Goal: Task Accomplishment & Management: Use online tool/utility

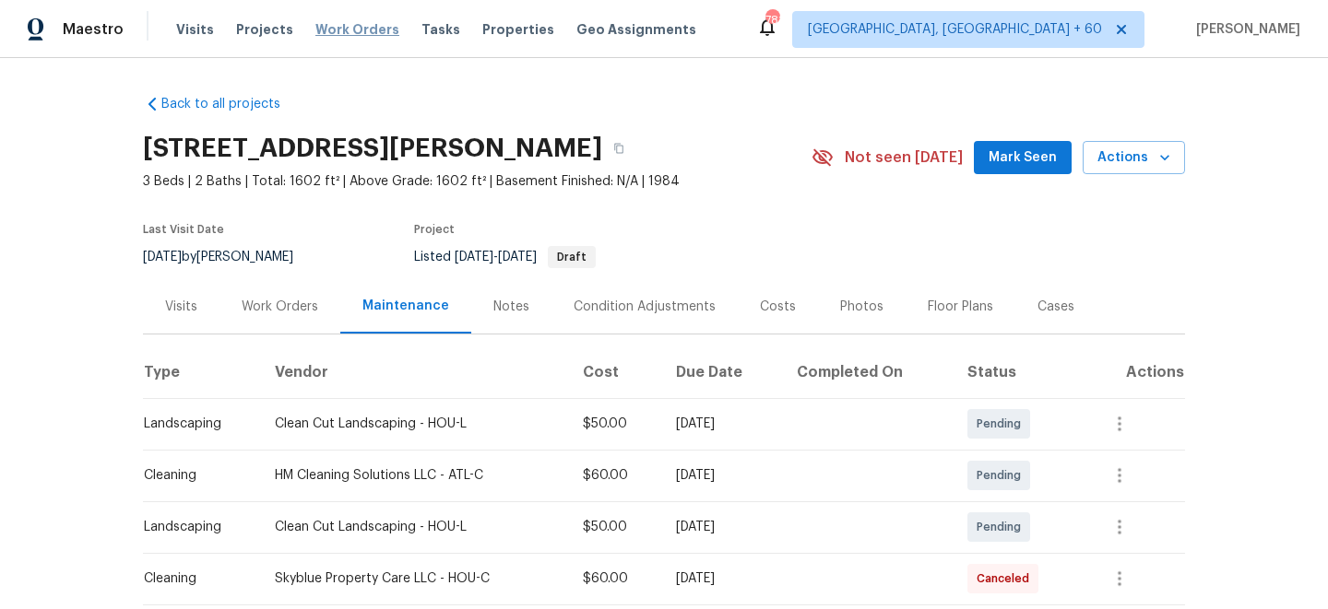
click at [342, 28] on span "Work Orders" at bounding box center [357, 29] width 84 height 18
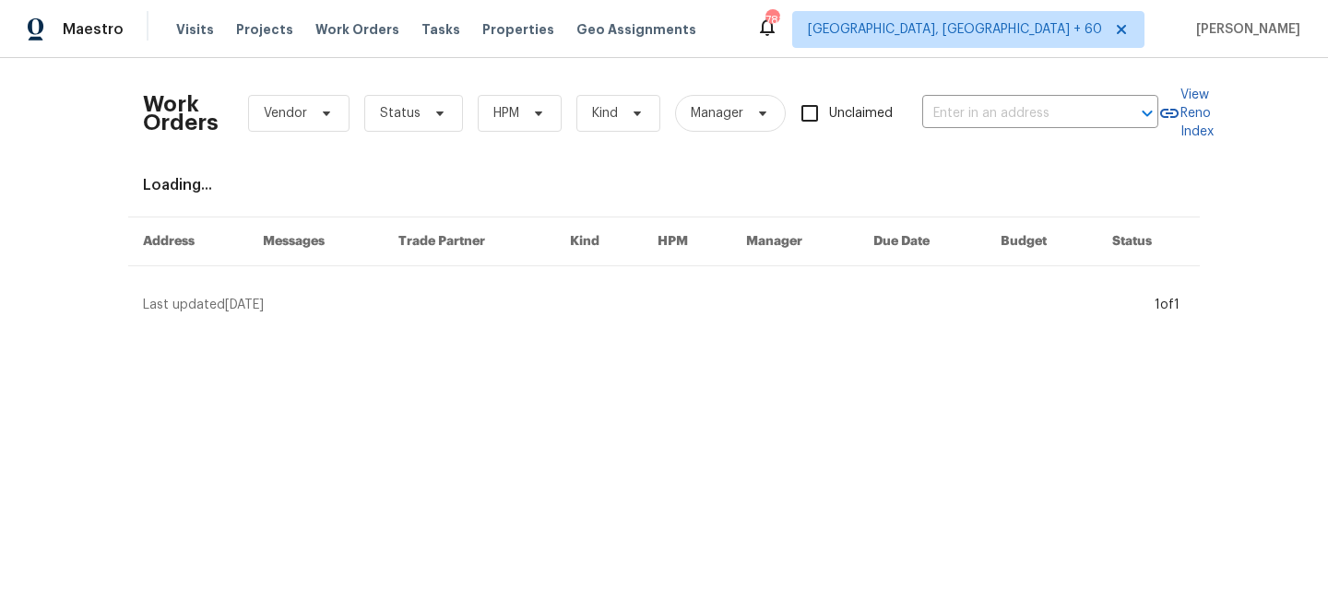
click at [946, 133] on div "Work Orders Vendor Status HPM Kind Manager Unclaimed ​" at bounding box center [650, 113] width 1015 height 81
click at [949, 112] on input "text" at bounding box center [1014, 114] width 184 height 29
paste input "[STREET_ADDRESS]"
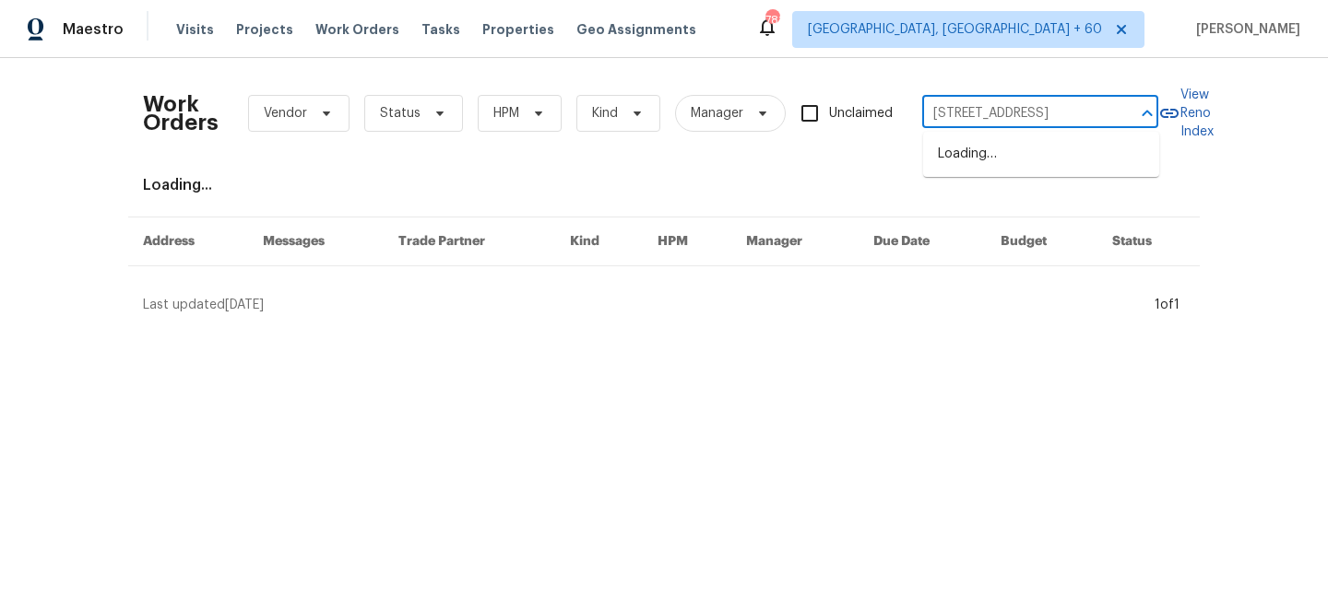
scroll to position [0, 107]
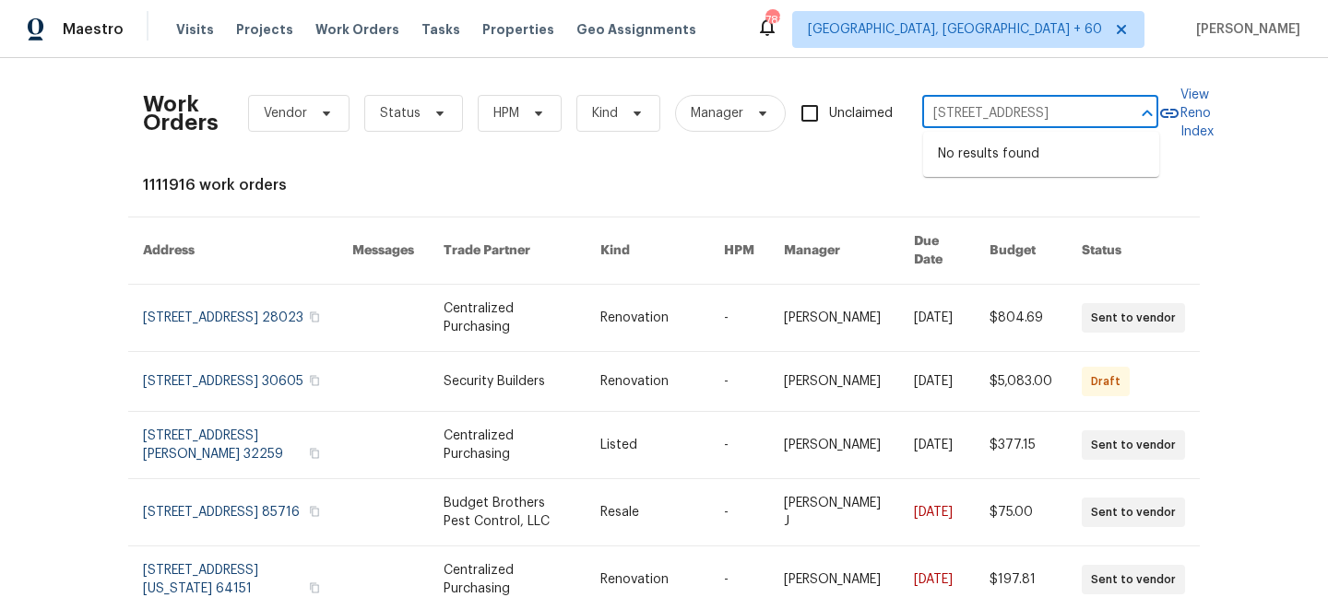
drag, startPoint x: 1047, startPoint y: 113, endPoint x: 1145, endPoint y: 113, distance: 97.7
click at [1145, 113] on div "[STREET_ADDRESS] ​" at bounding box center [1040, 114] width 236 height 29
drag, startPoint x: 1005, startPoint y: 113, endPoint x: 900, endPoint y: 113, distance: 105.1
click at [900, 113] on div "Work Orders Vendor Status HPM Kind Manager Unclaimed [STREET_ADDRESS] ​" at bounding box center [650, 113] width 1015 height 81
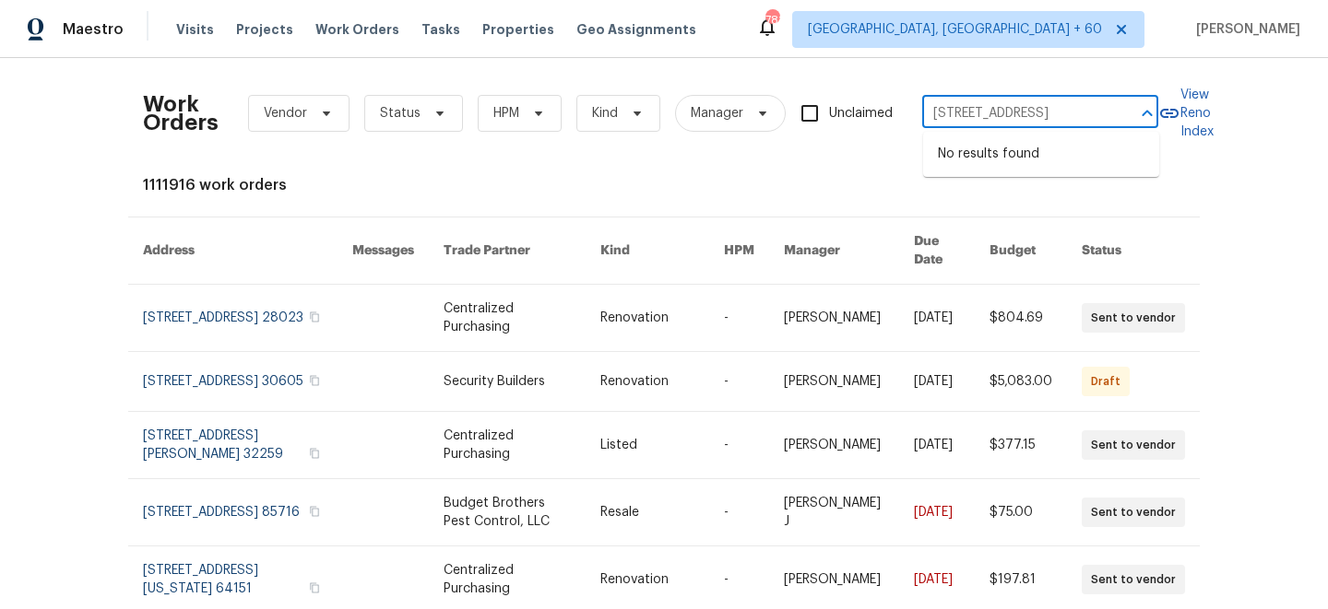
click at [1035, 112] on input "[STREET_ADDRESS]" at bounding box center [1014, 114] width 184 height 29
click at [1042, 114] on input "[STREET_ADDRESS]" at bounding box center [1014, 114] width 184 height 29
drag, startPoint x: 1057, startPoint y: 112, endPoint x: 1027, endPoint y: 112, distance: 29.5
click at [1027, 112] on input "[STREET_ADDRESS]" at bounding box center [1014, 114] width 184 height 29
type input "[STREET_ADDRESS]"
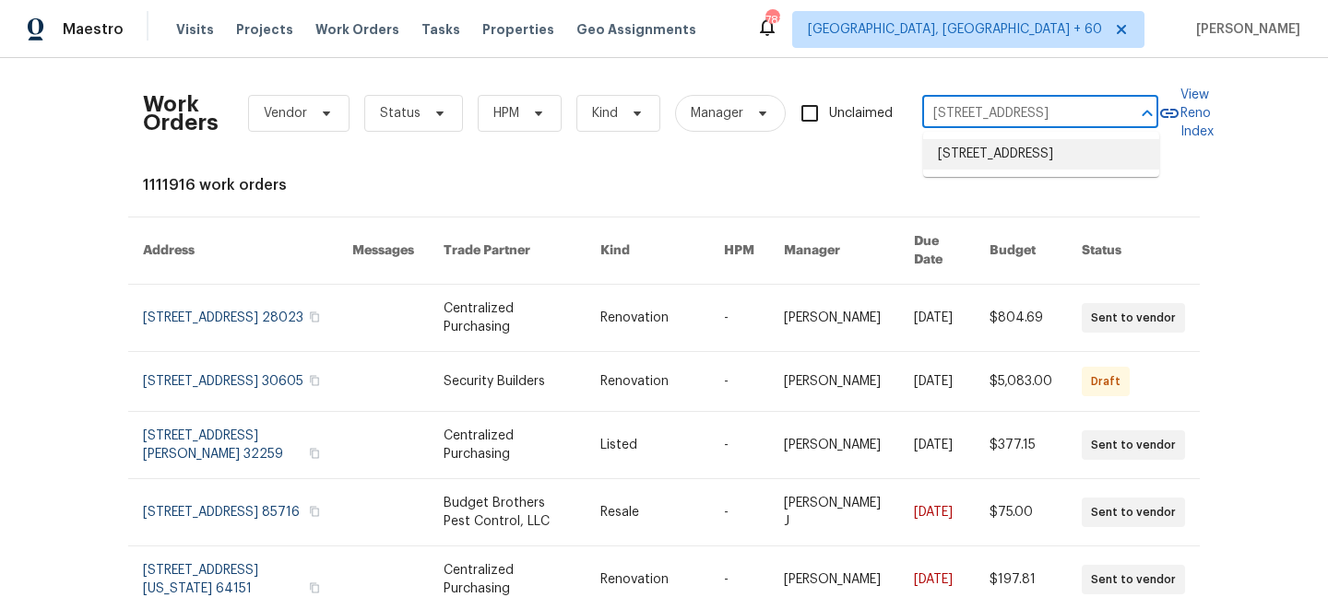
click at [1032, 157] on li "[STREET_ADDRESS]" at bounding box center [1041, 154] width 236 height 30
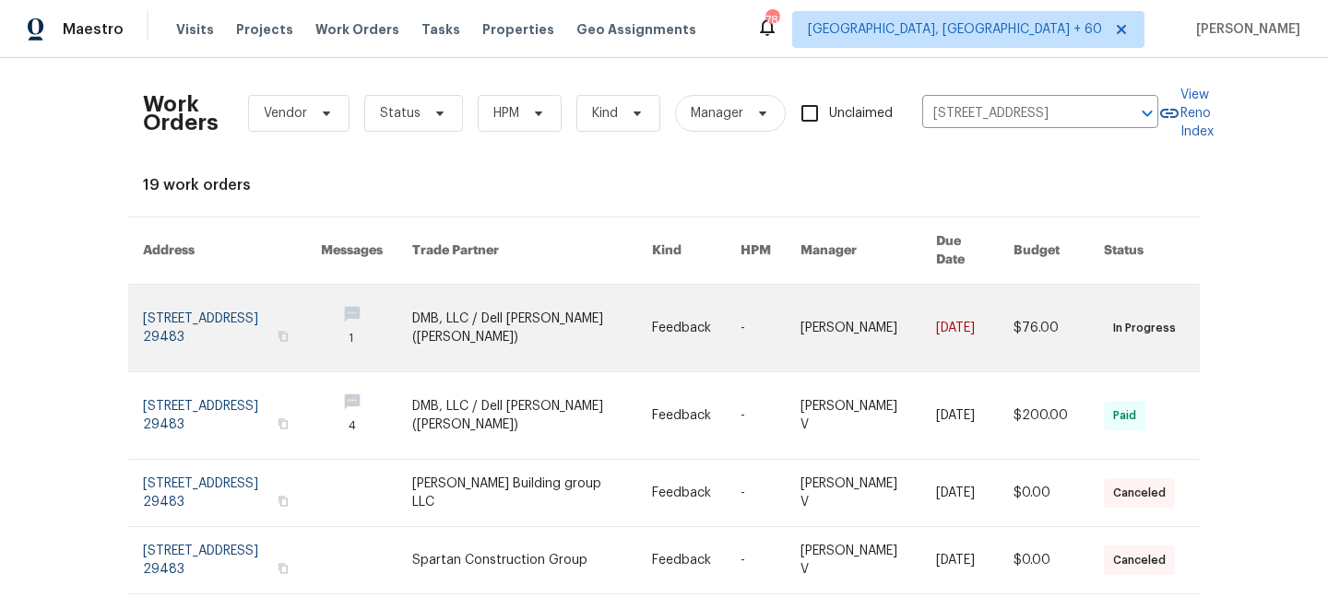
click at [656, 315] on td "Feedback" at bounding box center [681, 329] width 89 height 88
click at [549, 309] on link at bounding box center [532, 328] width 240 height 87
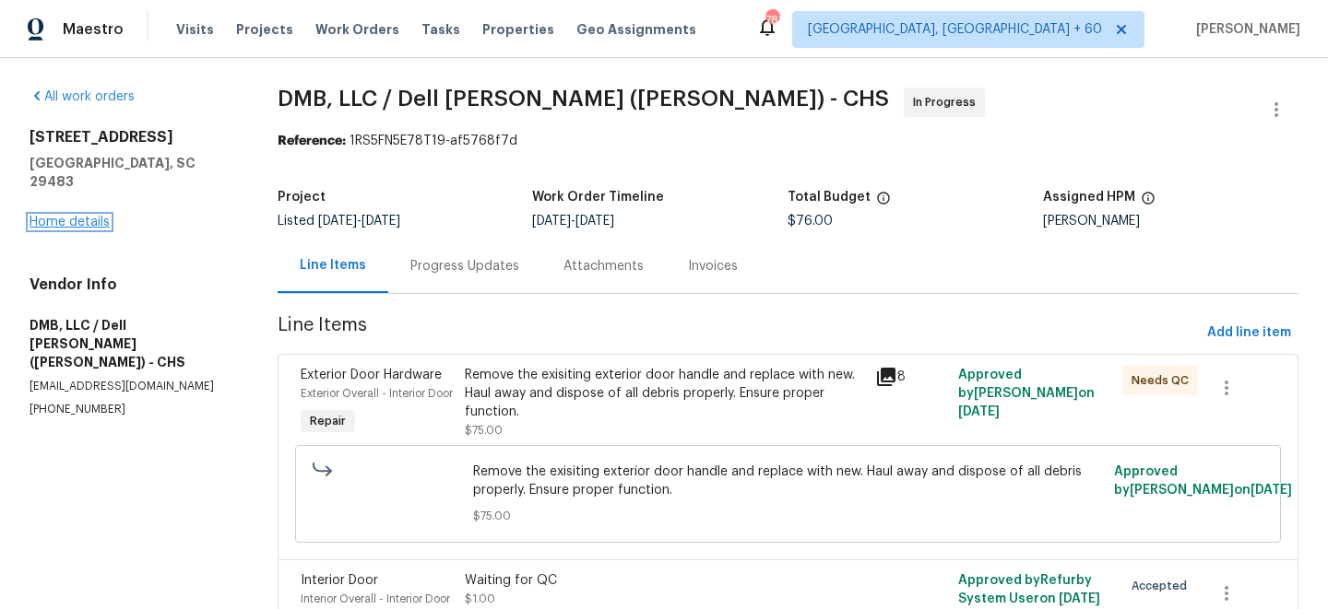
click at [79, 216] on link "Home details" at bounding box center [70, 222] width 80 height 13
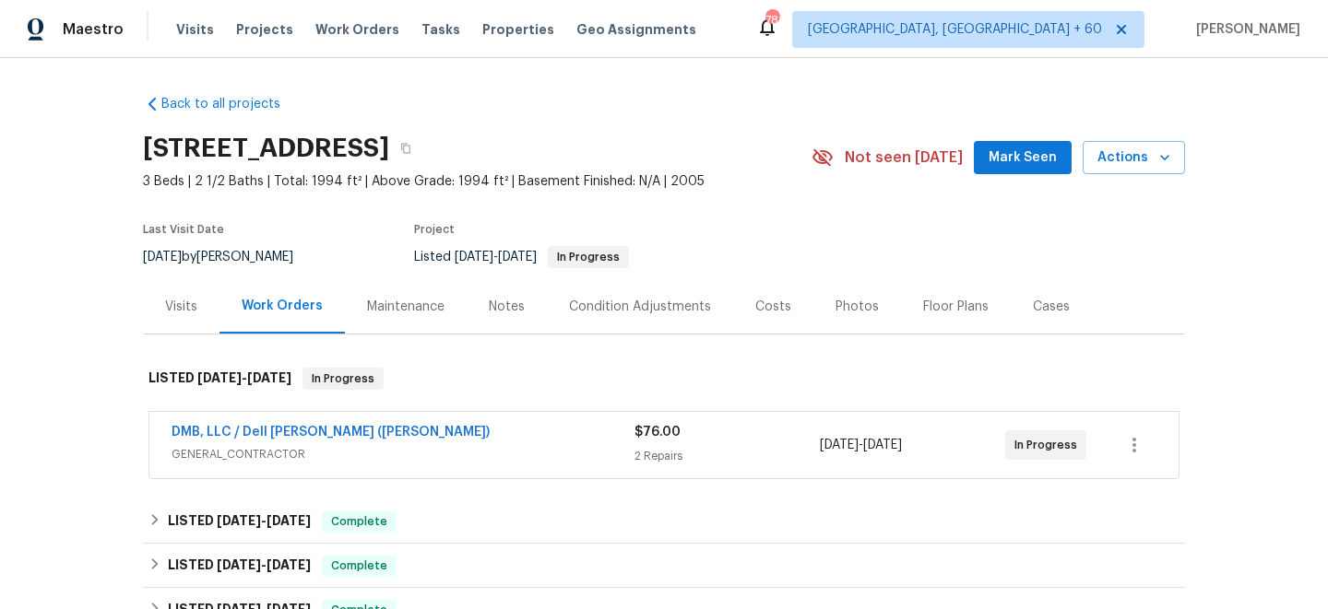
click at [398, 300] on div "Maintenance" at bounding box center [405, 307] width 77 height 18
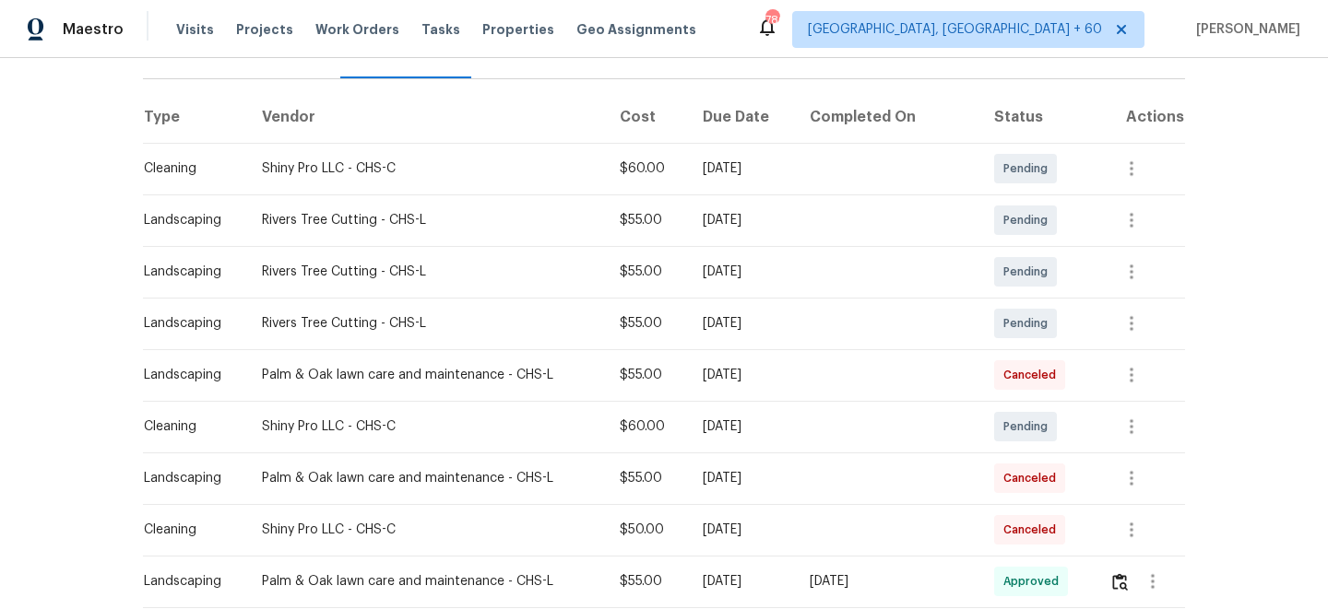
scroll to position [257, 0]
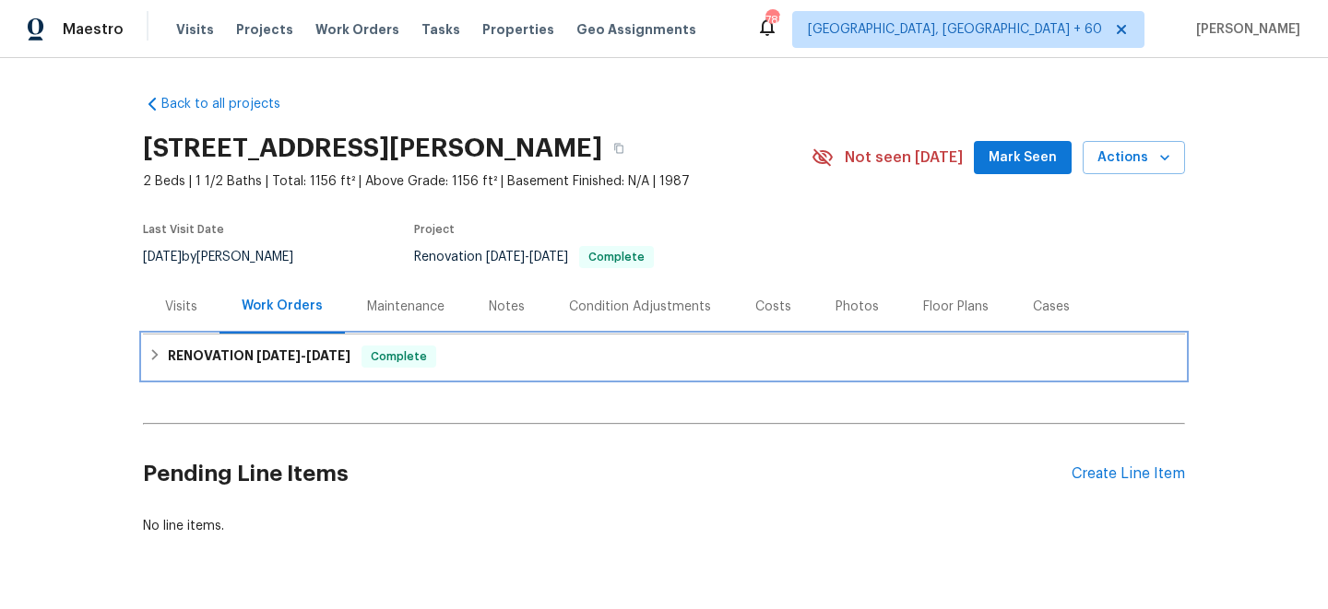
click at [279, 349] on h6 "RENOVATION [DATE] - [DATE]" at bounding box center [259, 357] width 183 height 22
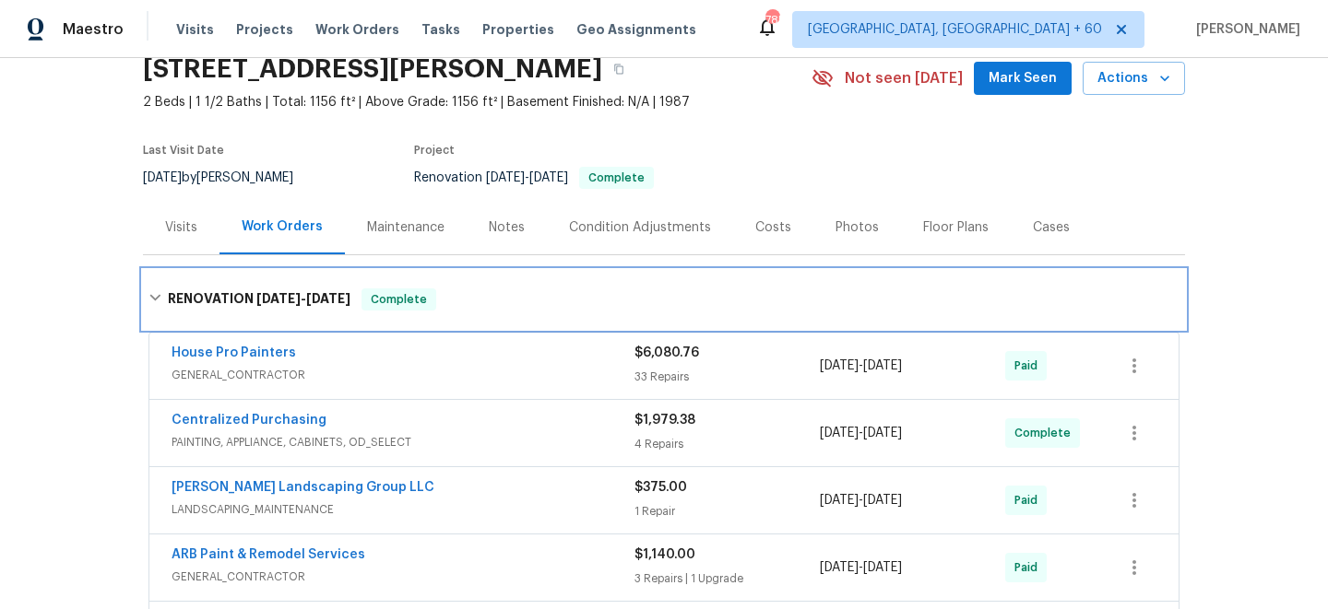
scroll to position [95, 0]
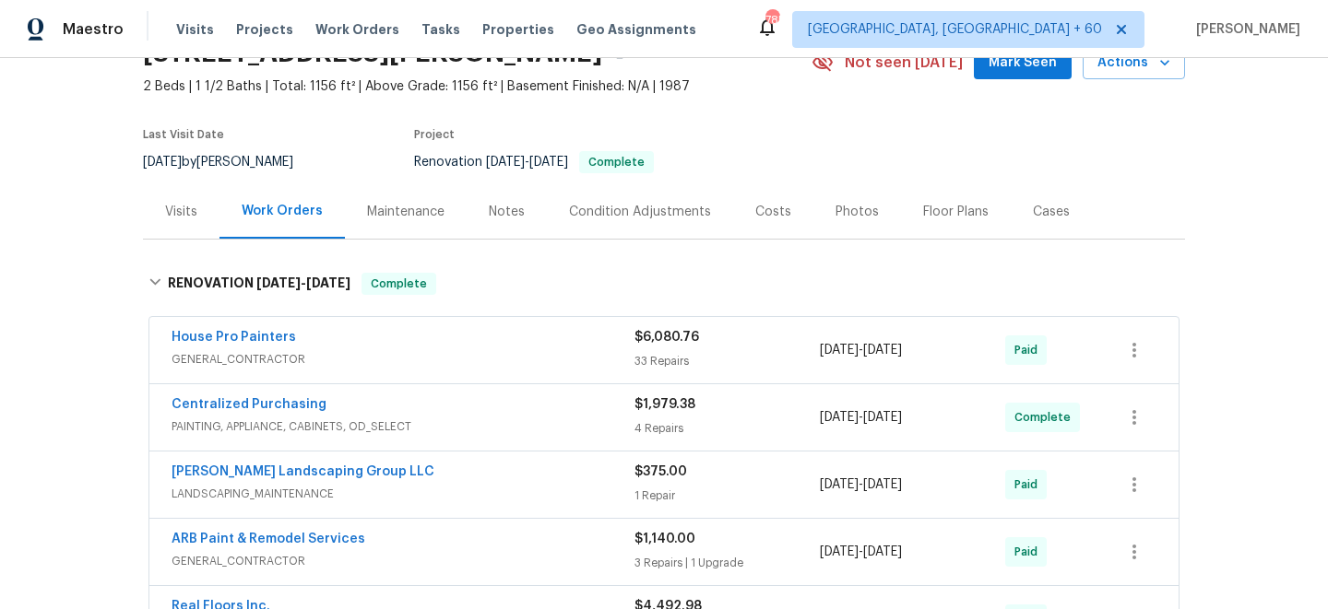
click at [586, 495] on span "LANDSCAPING_MAINTENANCE" at bounding box center [402, 494] width 463 height 18
